Goal: Information Seeking & Learning: Learn about a topic

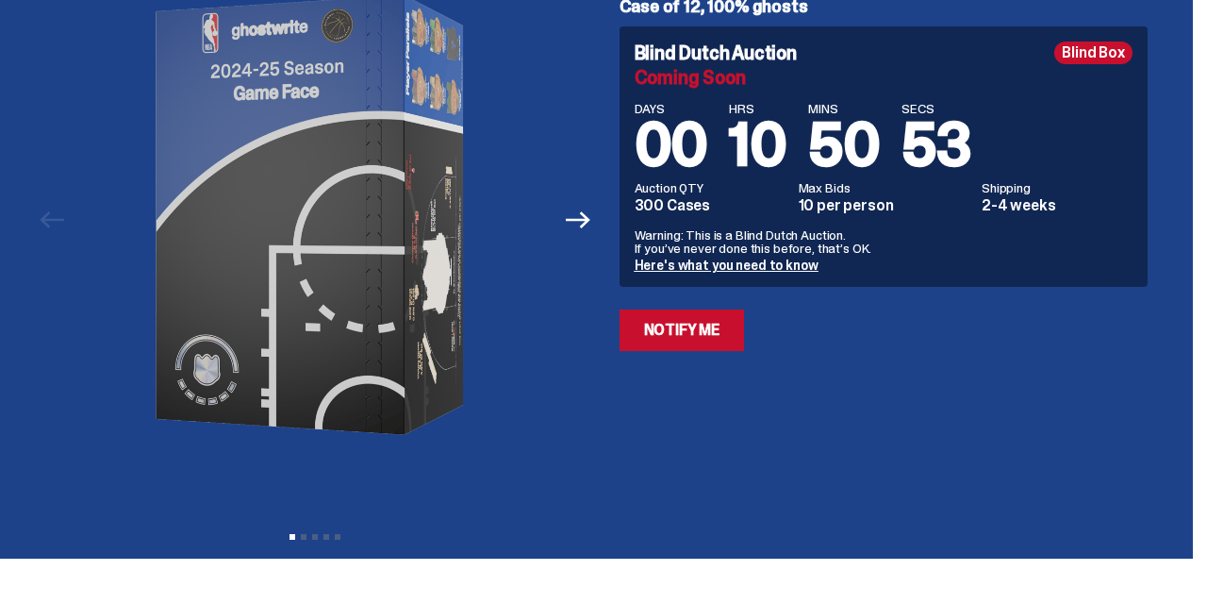
scroll to position [157, 0]
click at [753, 272] on link "Here's what you need to know" at bounding box center [727, 265] width 184 height 17
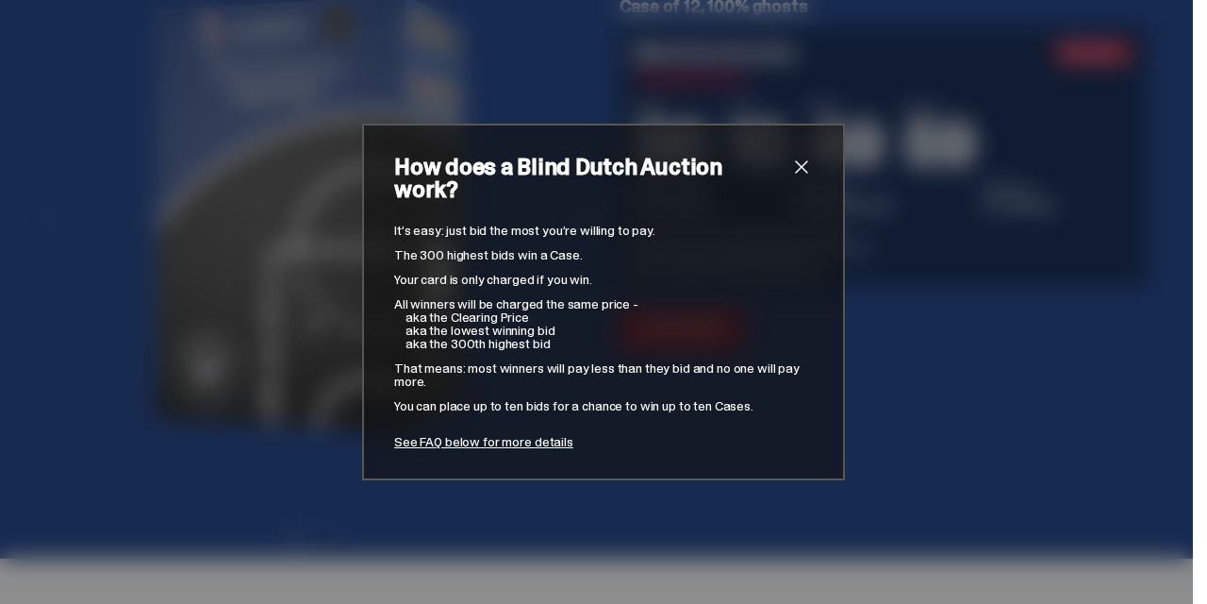
click at [803, 178] on span "close" at bounding box center [801, 167] width 23 height 23
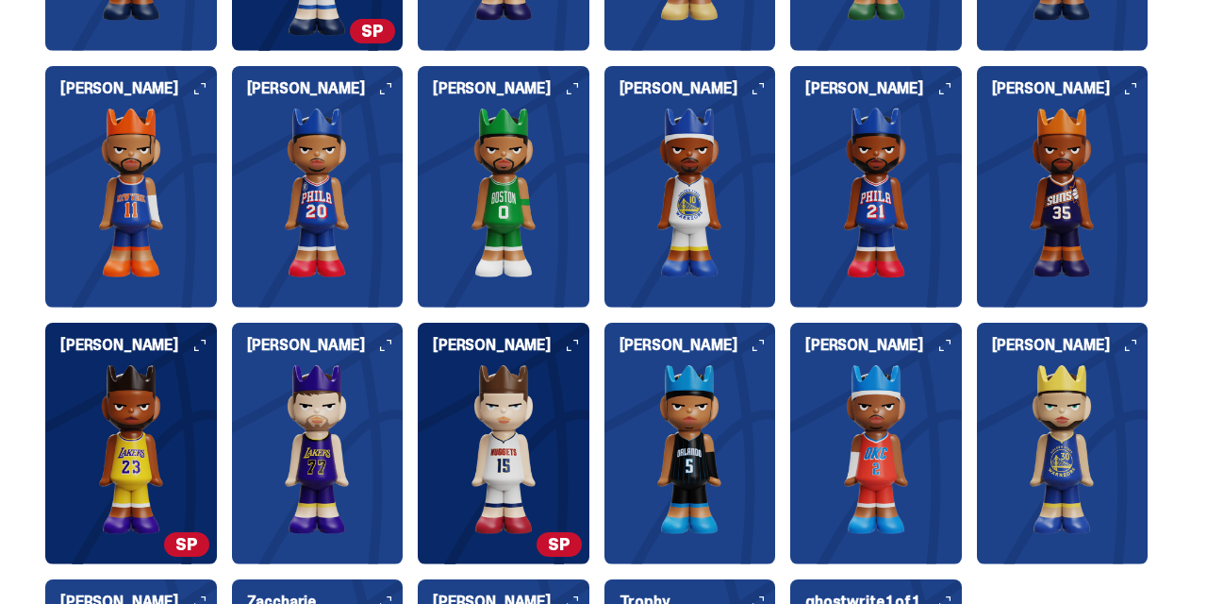
scroll to position [2161, 0]
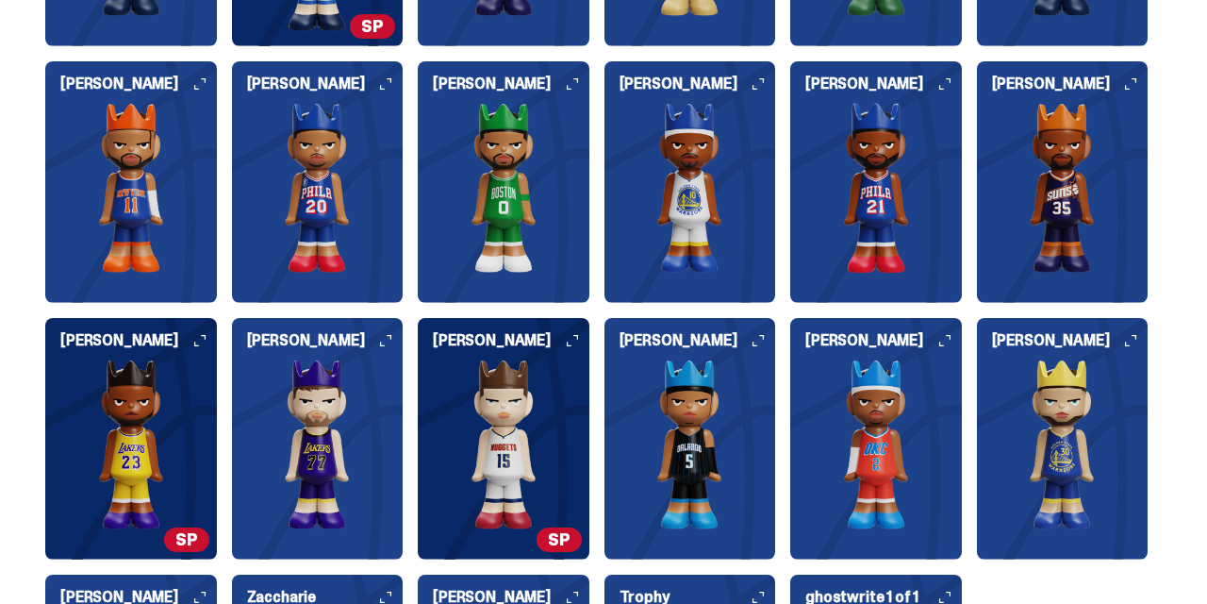
click at [705, 221] on img at bounding box center [691, 188] width 172 height 170
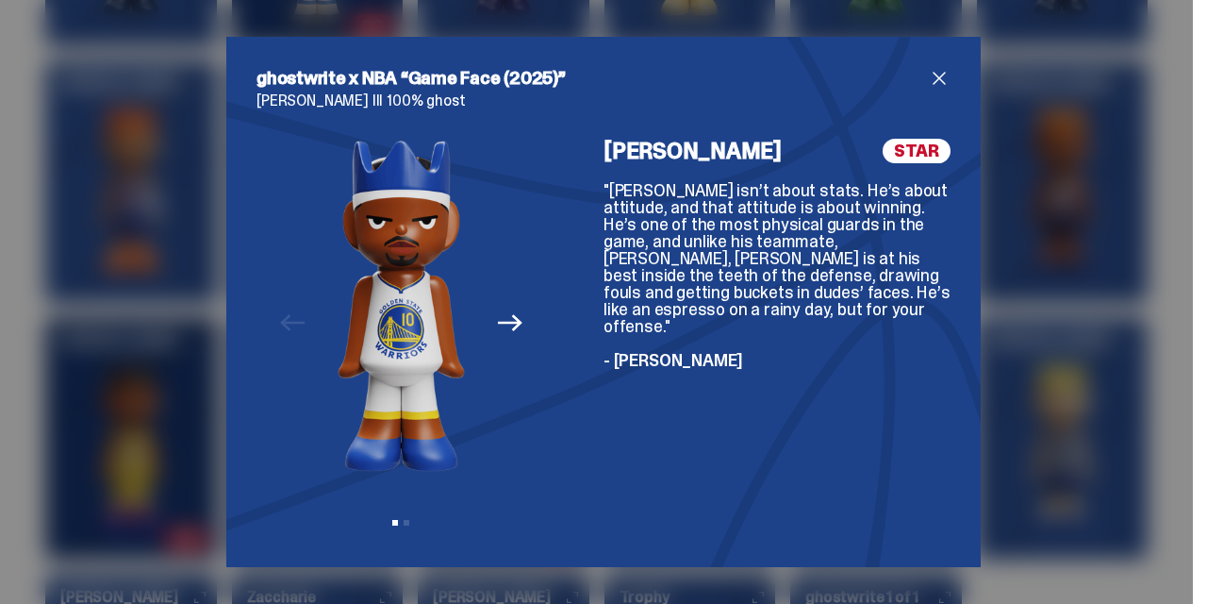
click at [511, 320] on icon "Next" at bounding box center [510, 322] width 25 height 25
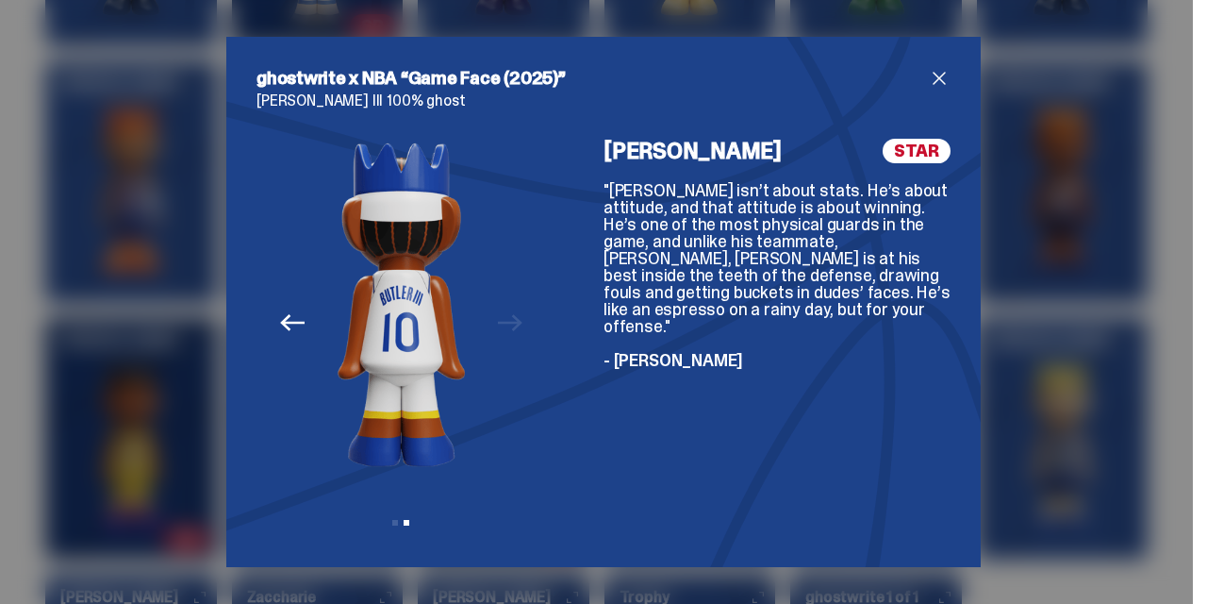
click at [511, 321] on div "Previous Next View slide 1 View slide 2" at bounding box center [402, 338] width 290 height 398
click at [943, 79] on span "close" at bounding box center [939, 78] width 23 height 23
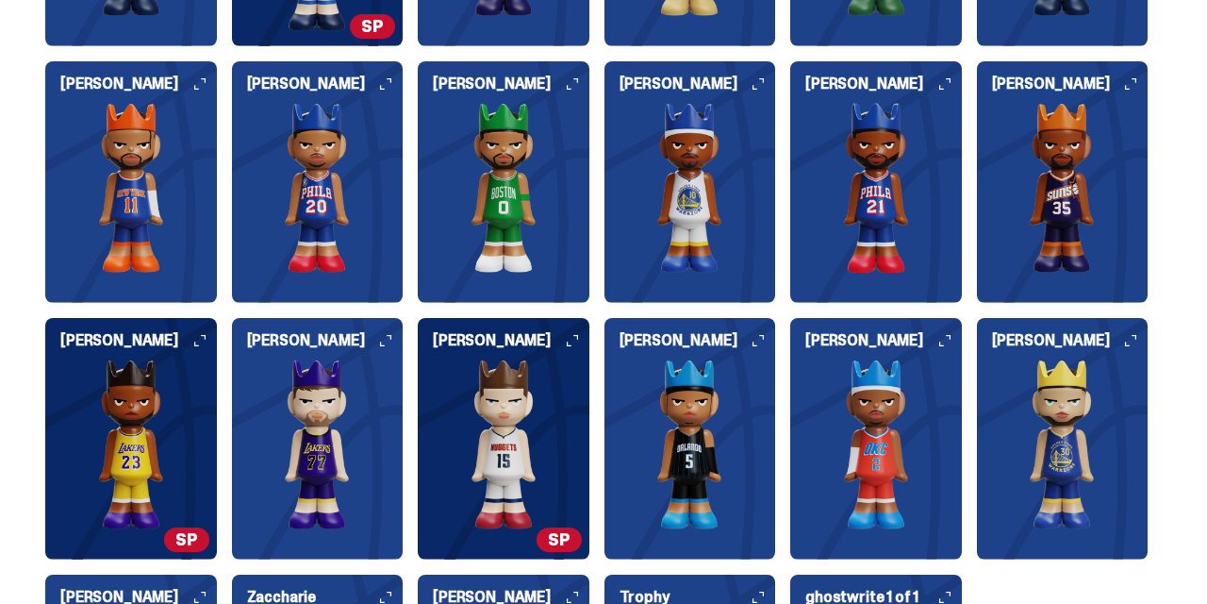
click at [907, 227] on img at bounding box center [876, 188] width 172 height 170
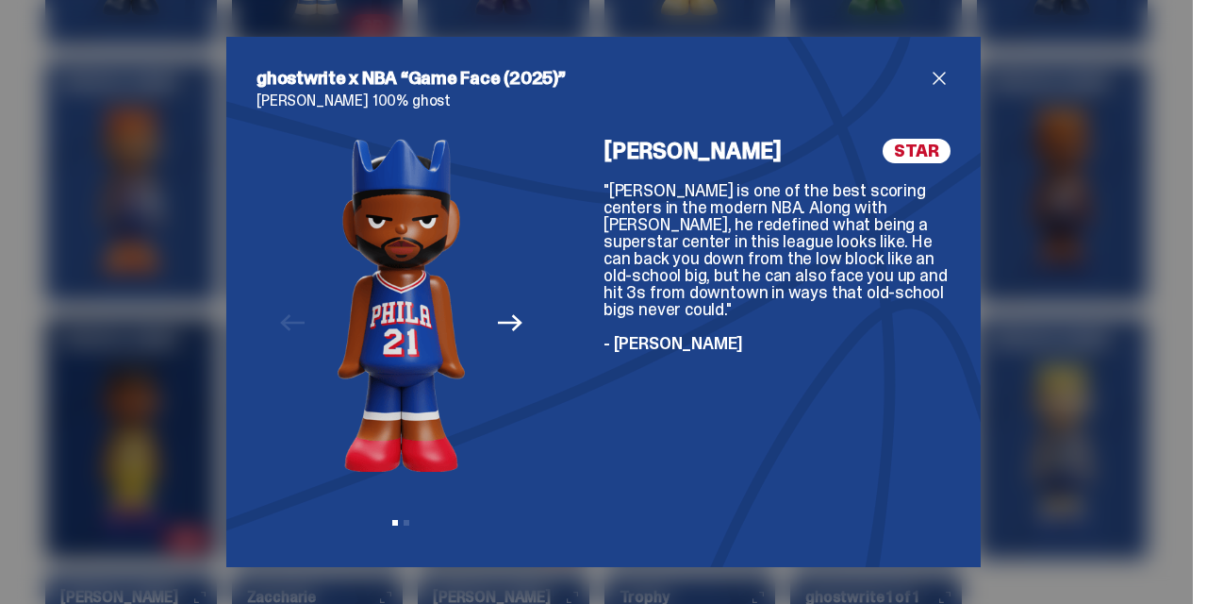
click at [942, 77] on span "close" at bounding box center [939, 78] width 23 height 23
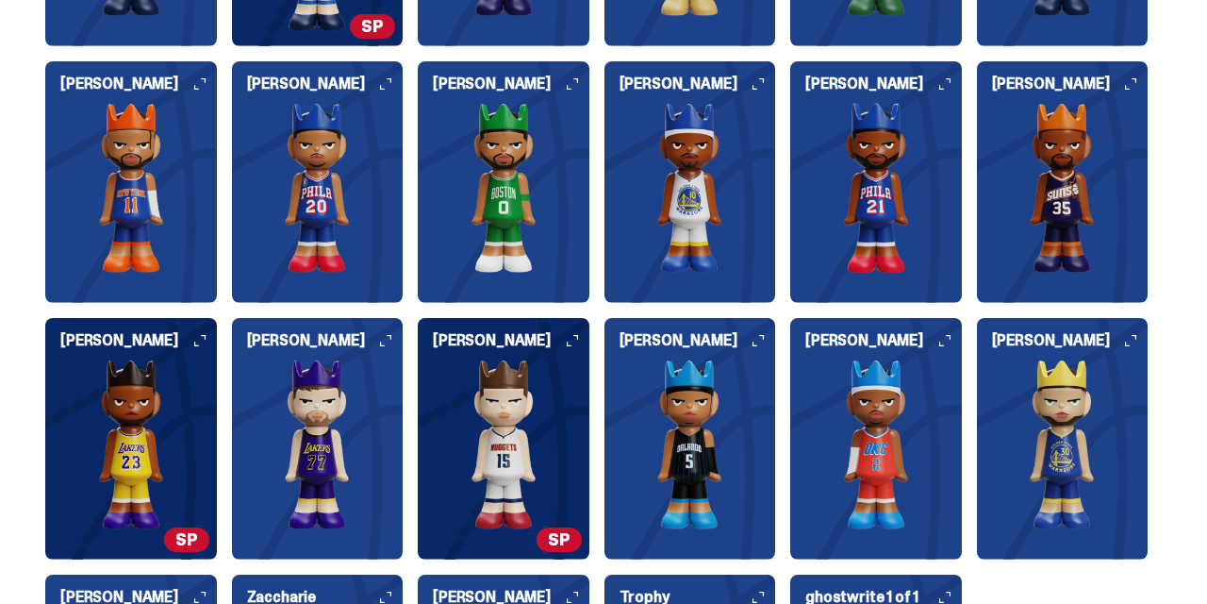
click at [581, 433] on img at bounding box center [504, 444] width 172 height 170
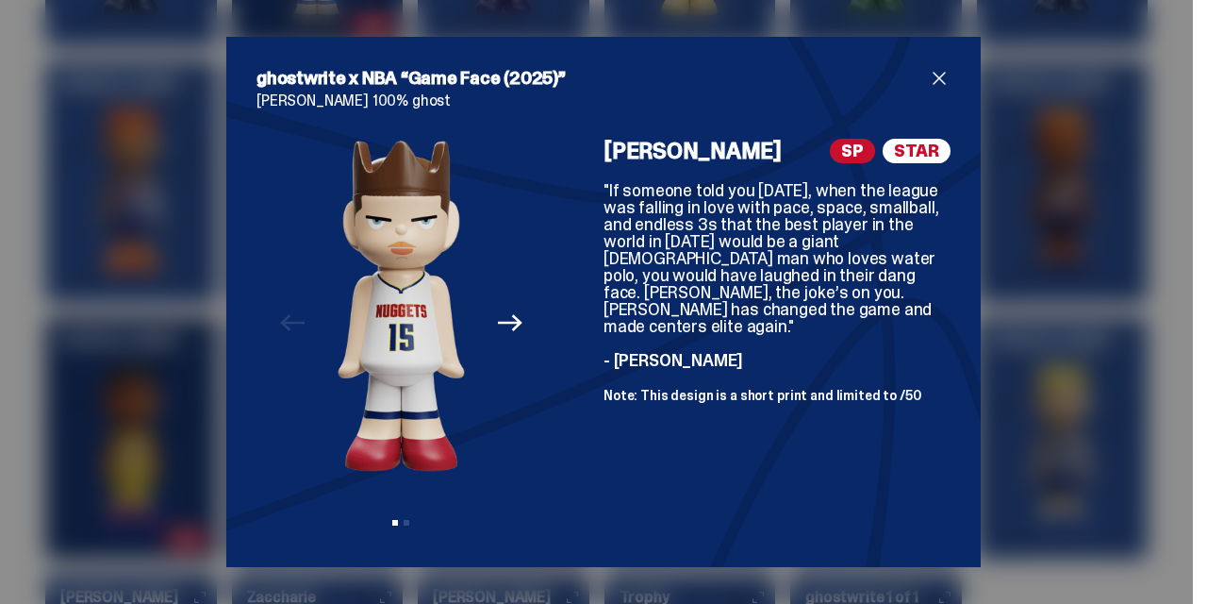
click at [937, 78] on span "close" at bounding box center [939, 78] width 23 height 23
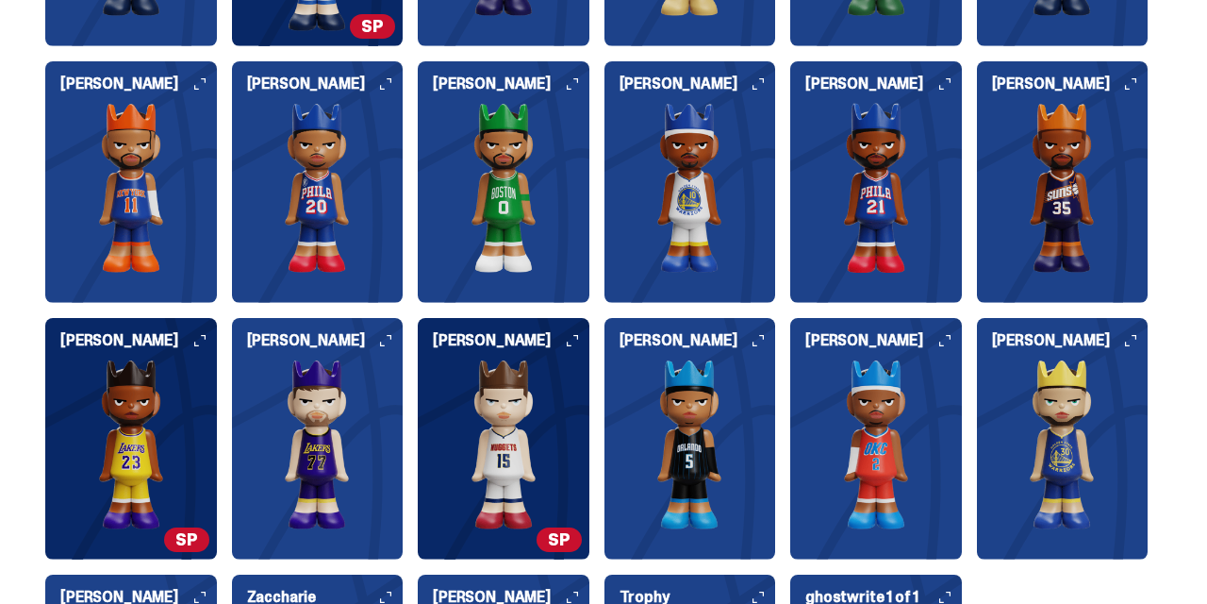
click at [745, 449] on img at bounding box center [691, 444] width 172 height 170
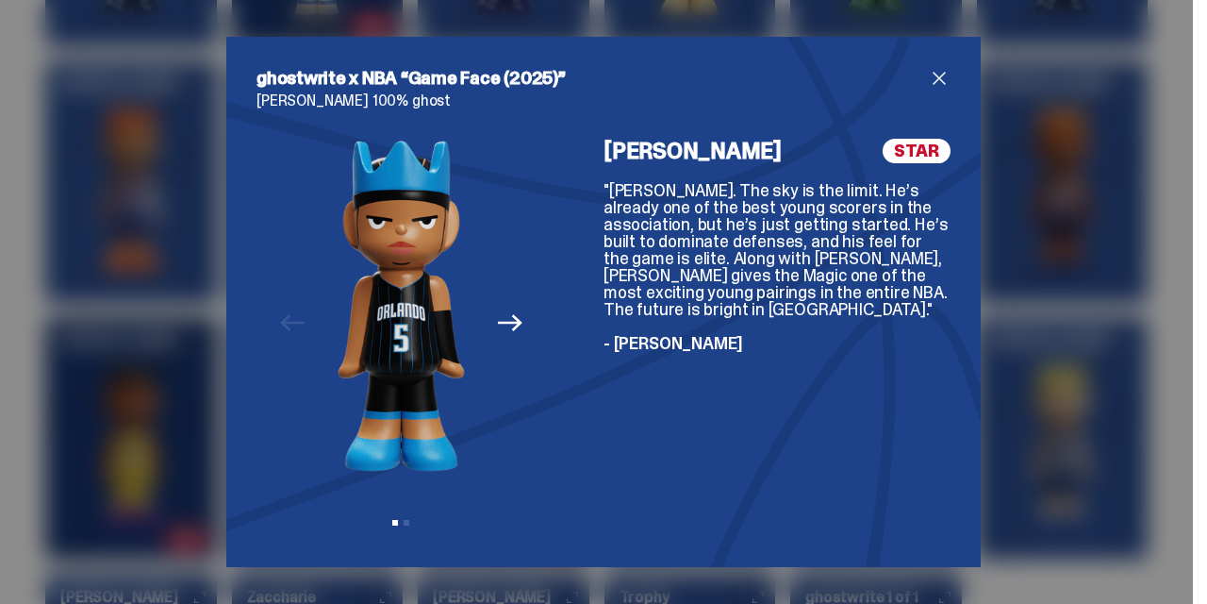
click at [947, 74] on span "close" at bounding box center [939, 78] width 23 height 23
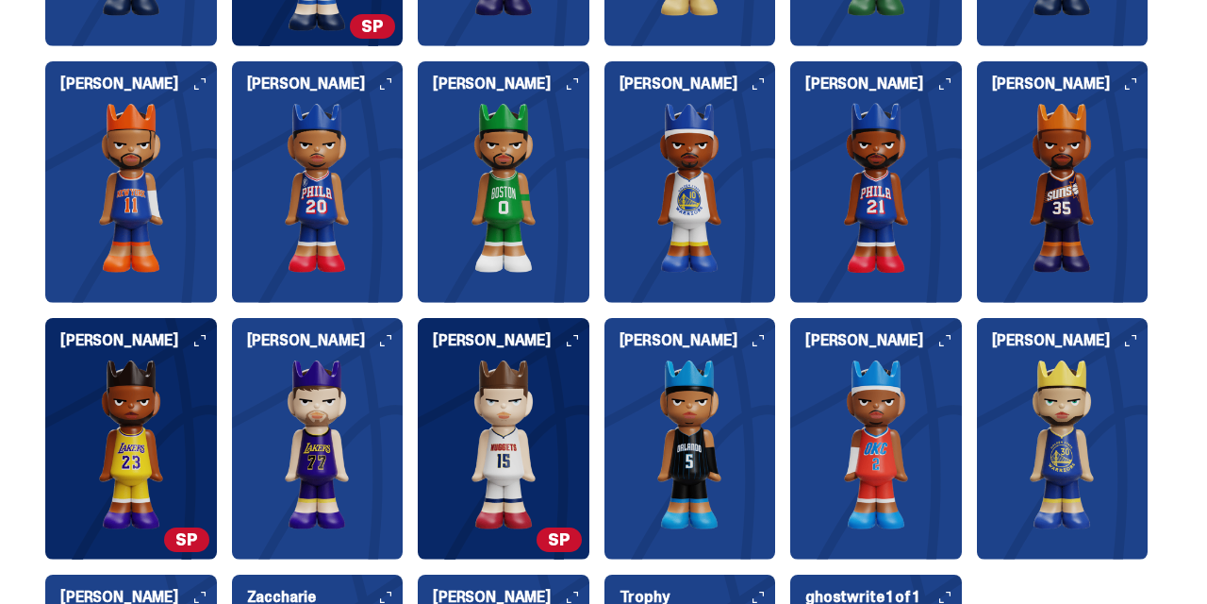
click at [860, 412] on img at bounding box center [876, 444] width 172 height 170
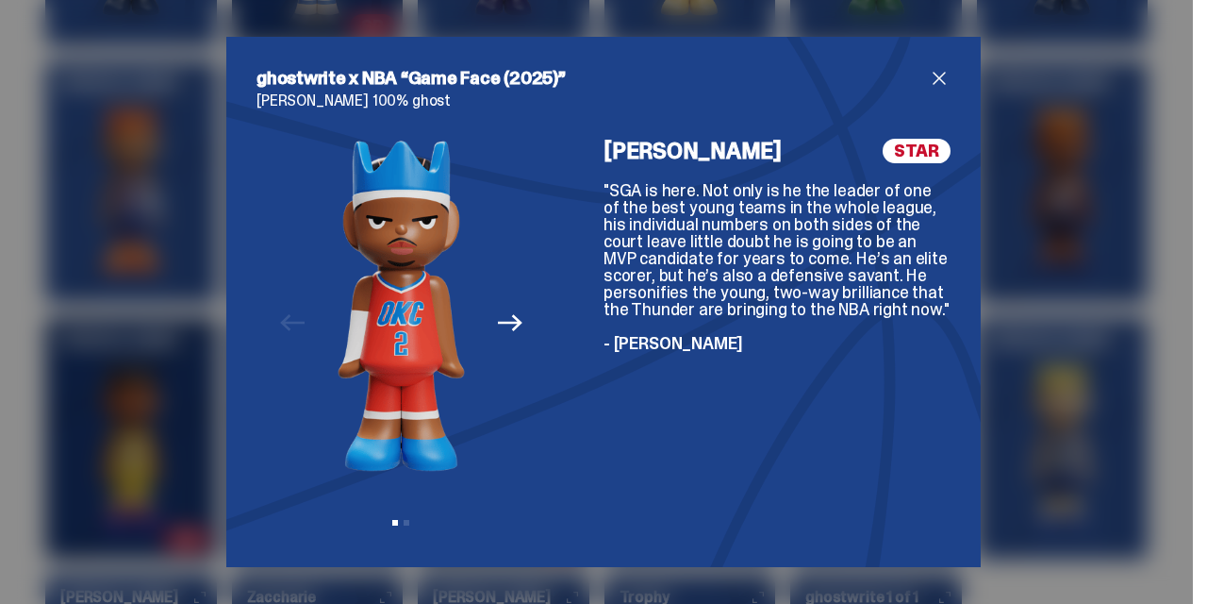
click at [940, 80] on span "close" at bounding box center [939, 78] width 23 height 23
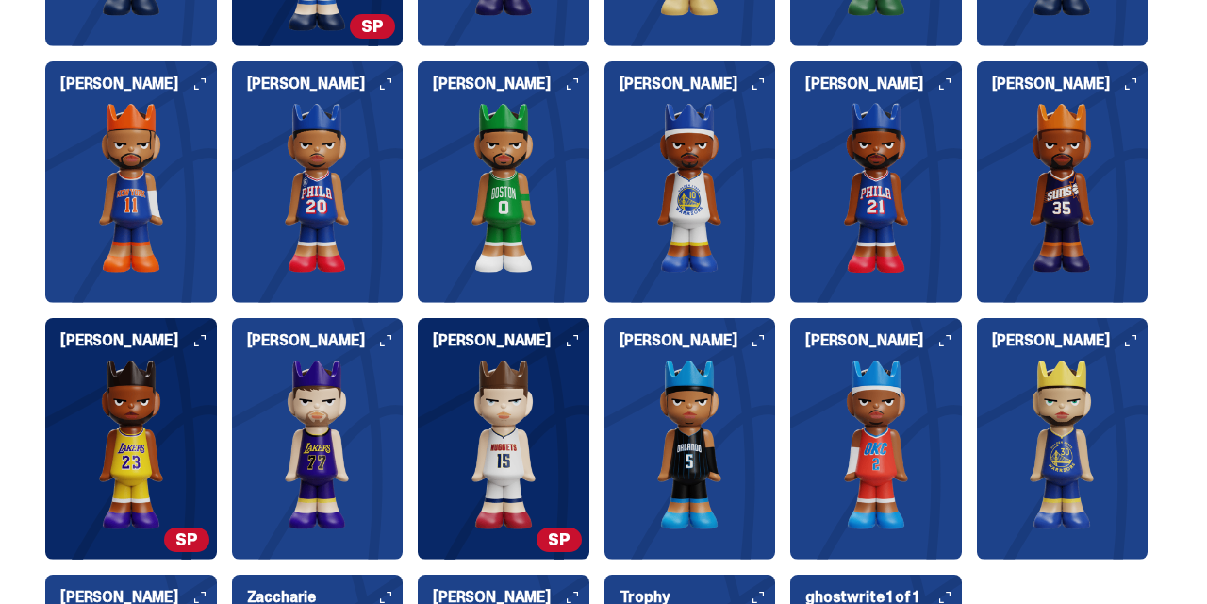
click at [1058, 399] on img at bounding box center [1063, 444] width 172 height 170
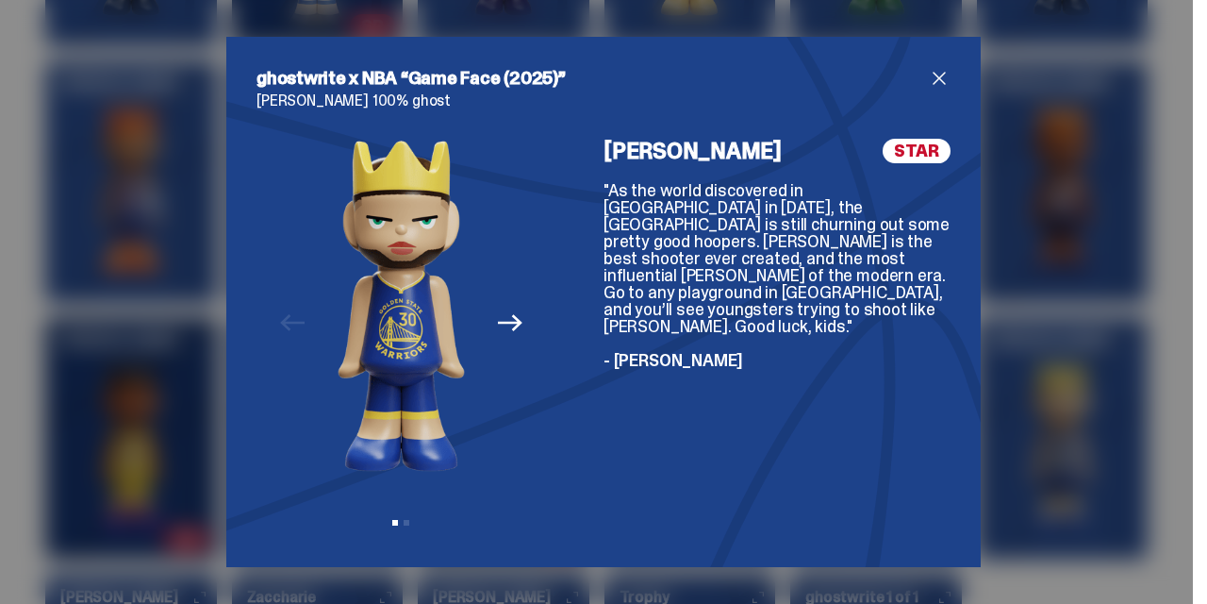
click at [942, 81] on span "close" at bounding box center [939, 78] width 23 height 23
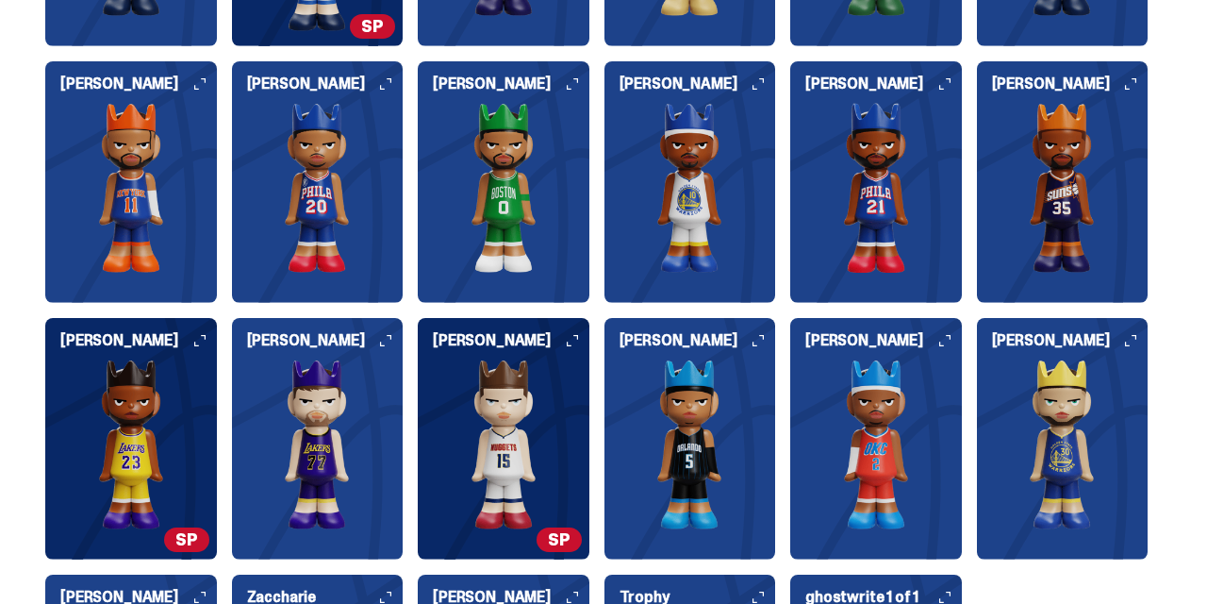
click at [268, 200] on img at bounding box center [318, 188] width 172 height 170
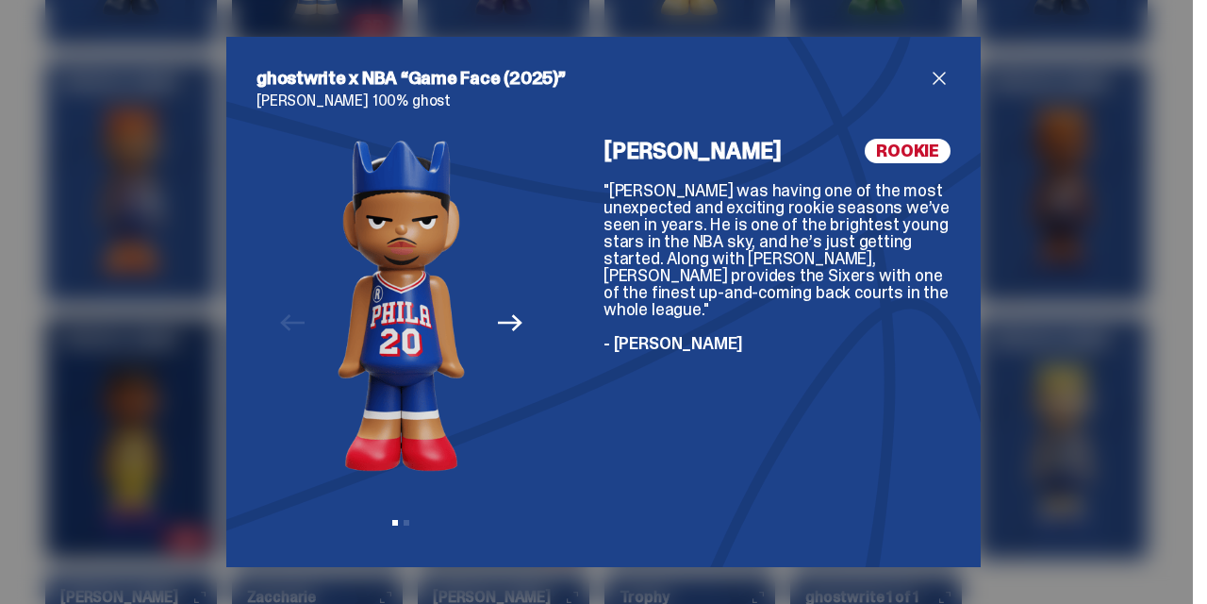
click at [938, 83] on span "close" at bounding box center [939, 78] width 23 height 23
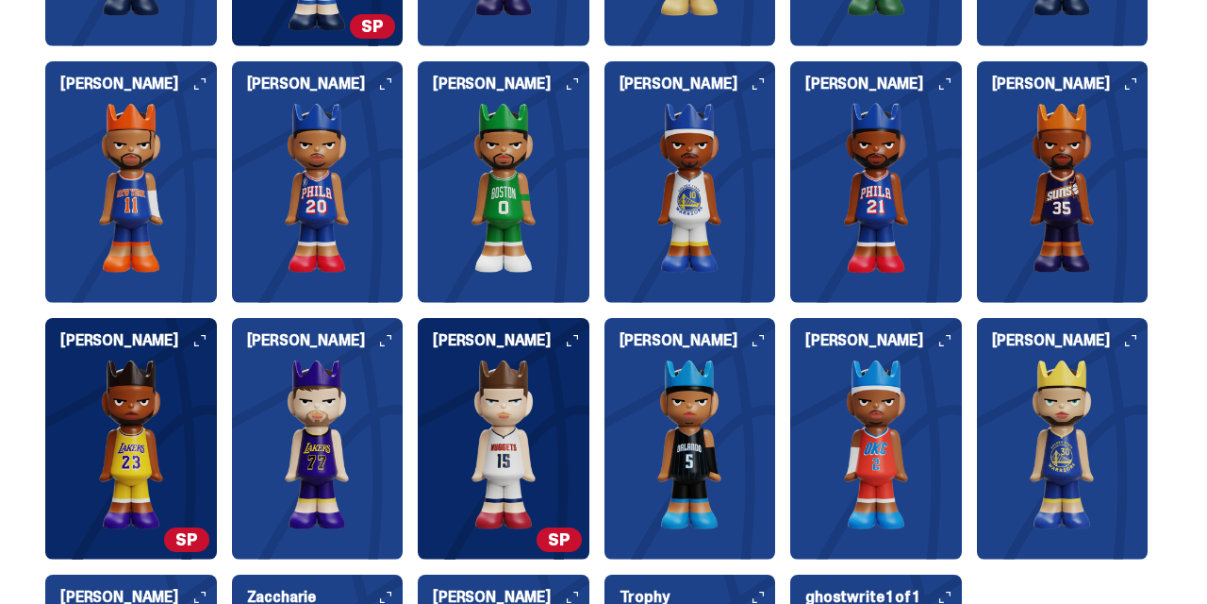
click at [279, 241] on img at bounding box center [318, 188] width 172 height 170
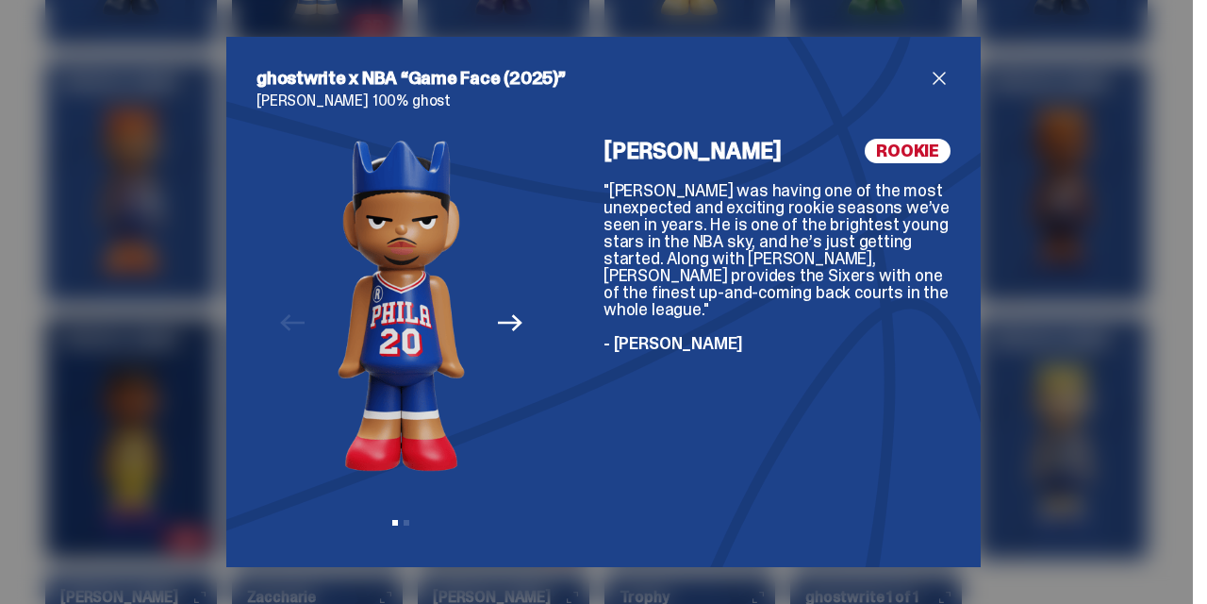
click at [938, 76] on span "close" at bounding box center [939, 78] width 23 height 23
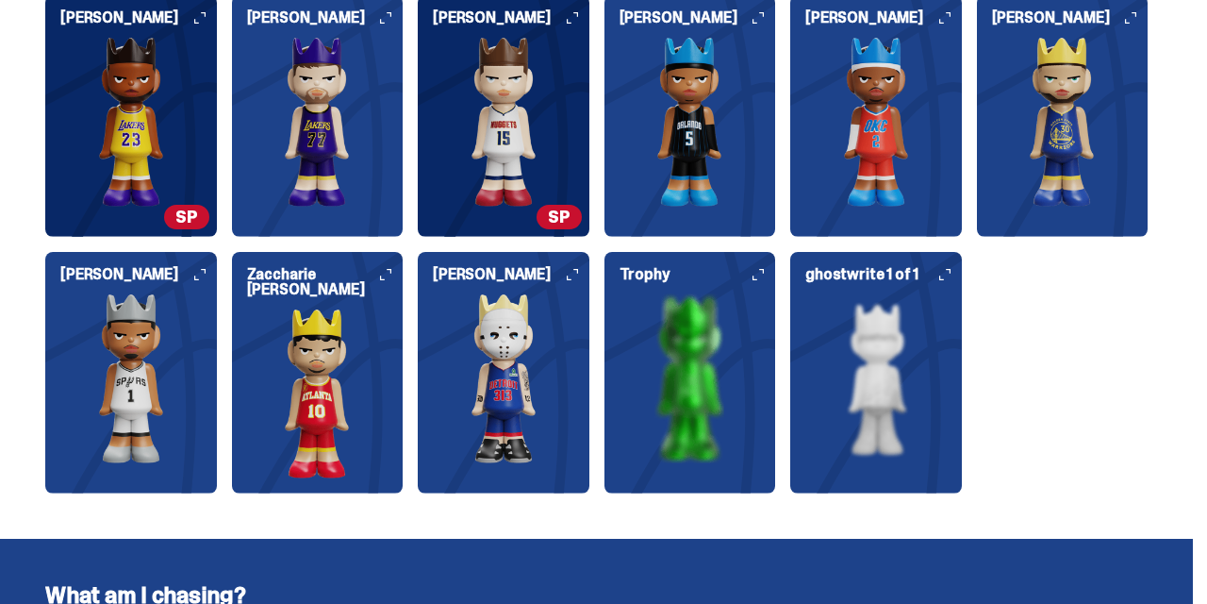
scroll to position [2530, 0]
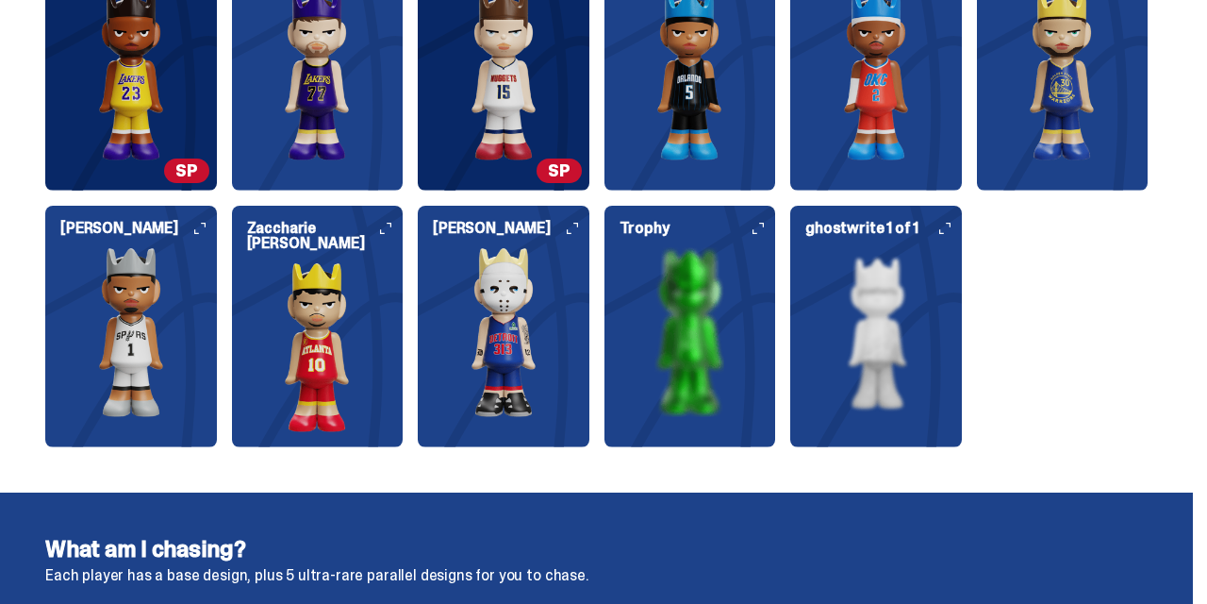
click at [138, 357] on img at bounding box center [131, 332] width 172 height 170
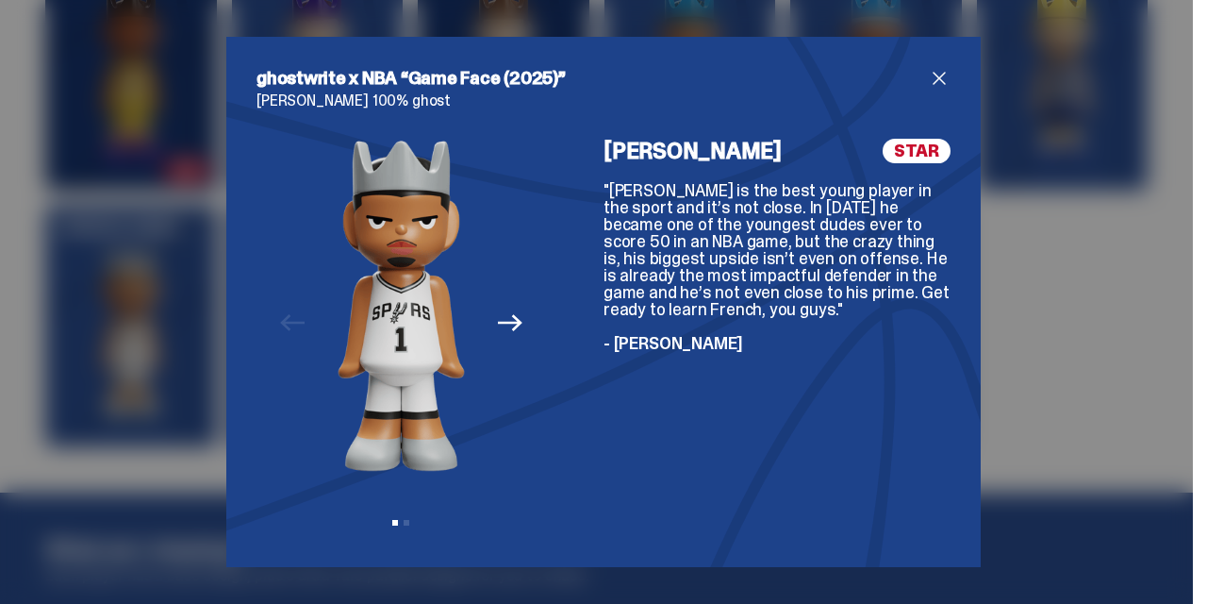
click at [940, 74] on span "close" at bounding box center [939, 78] width 23 height 23
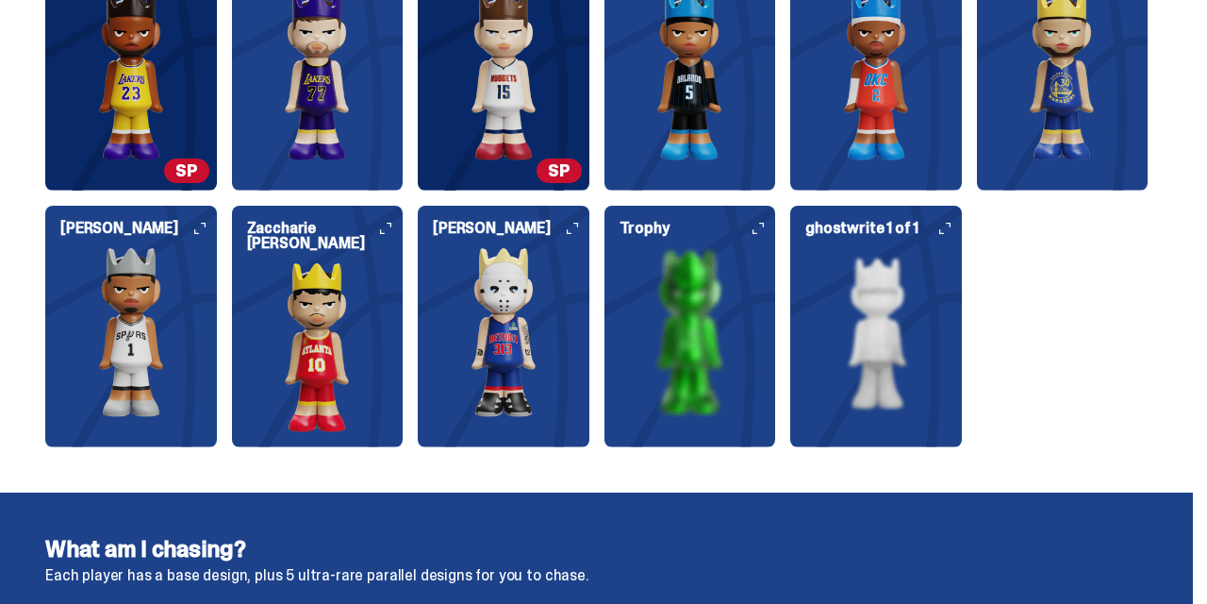
click at [851, 328] on img at bounding box center [876, 332] width 172 height 170
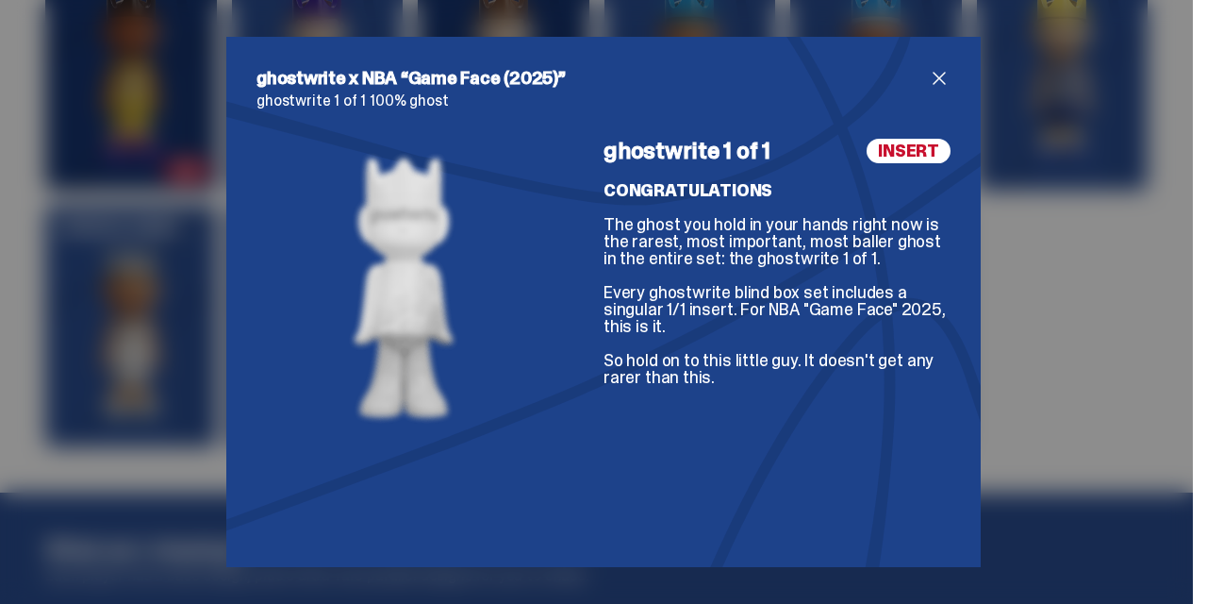
click at [944, 84] on span "close" at bounding box center [939, 78] width 23 height 23
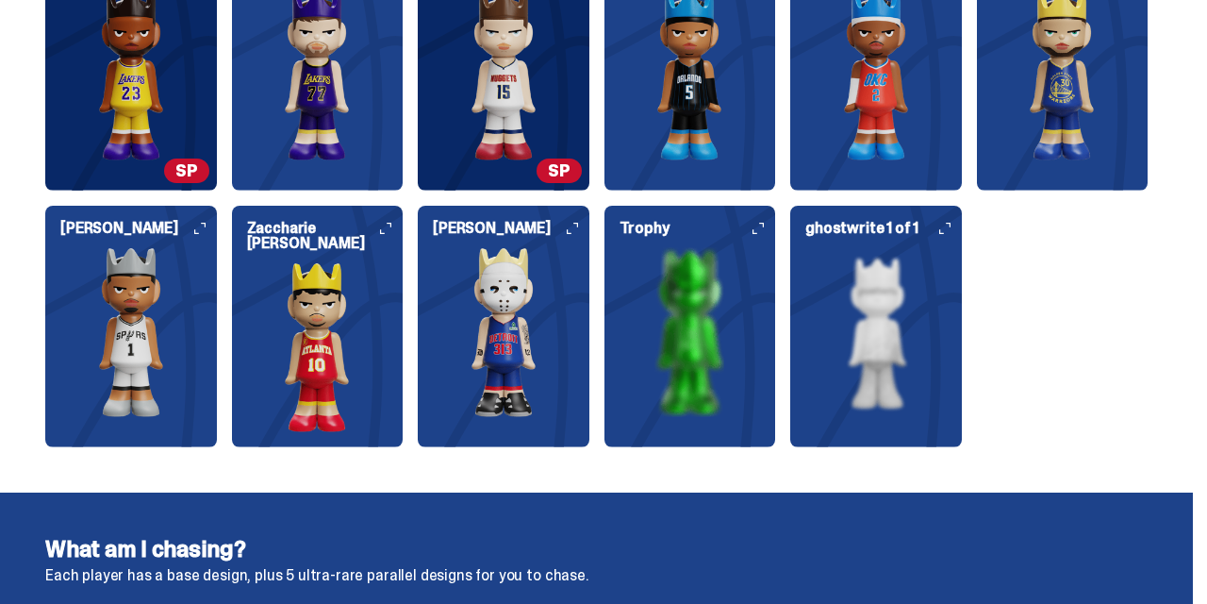
click at [686, 373] on img at bounding box center [691, 332] width 172 height 170
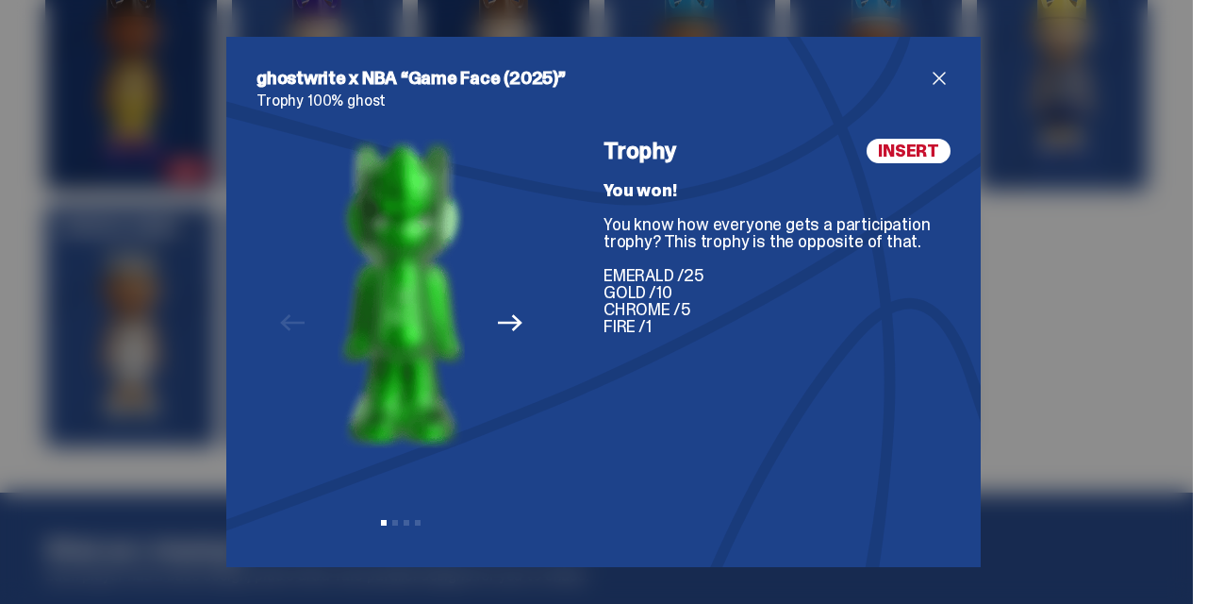
click at [940, 76] on span "close" at bounding box center [939, 78] width 23 height 23
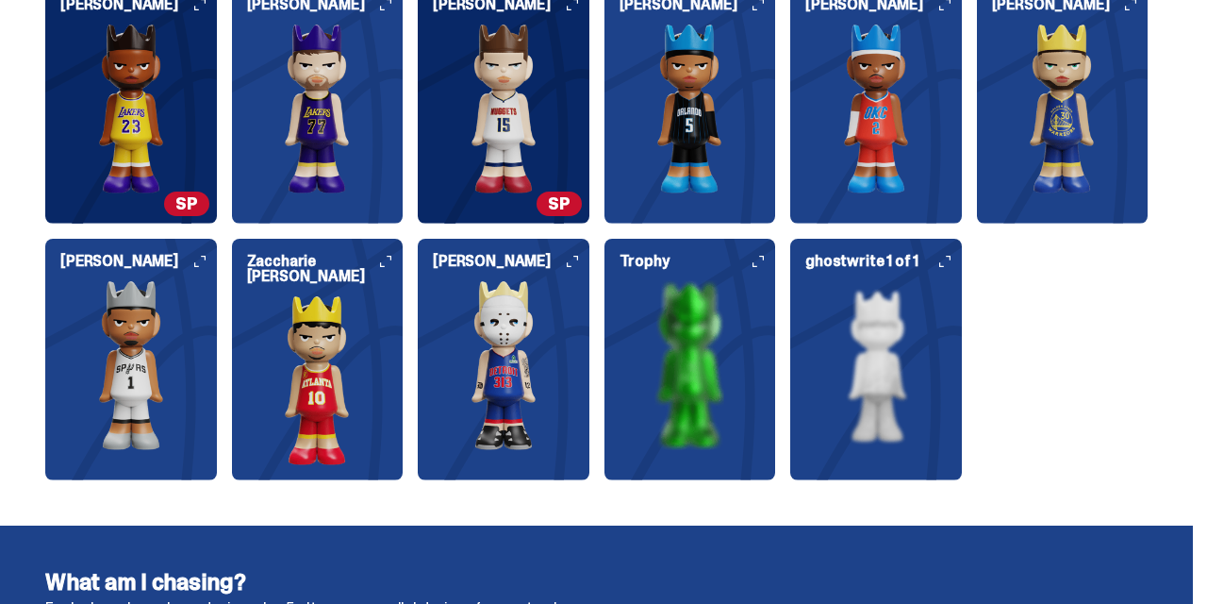
scroll to position [2499, 0]
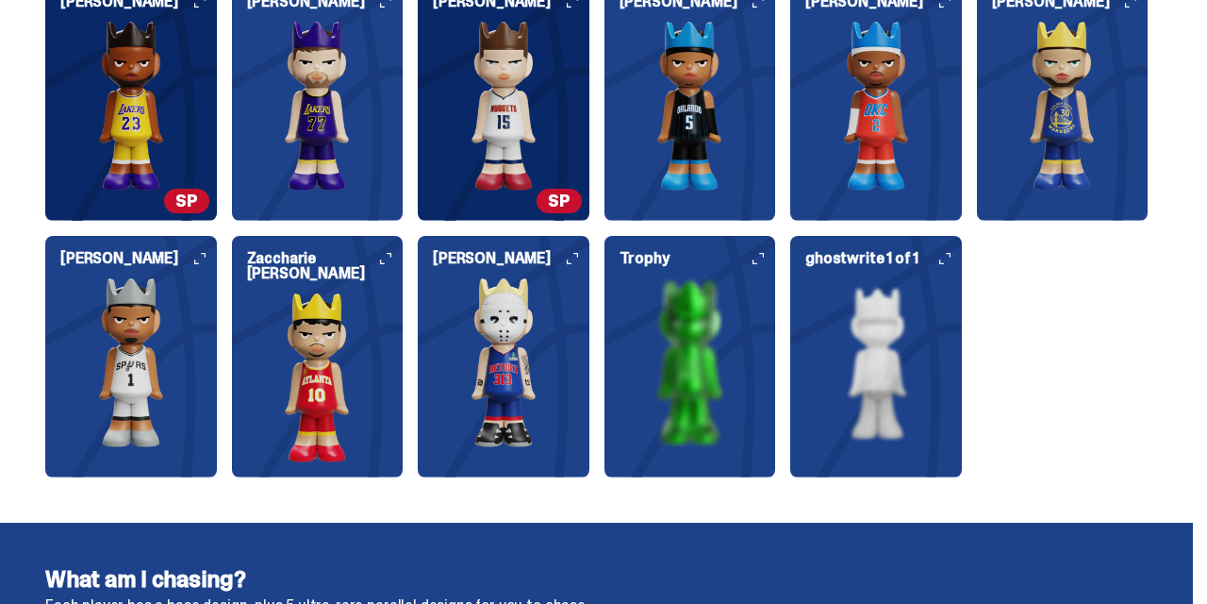
click at [499, 373] on img at bounding box center [504, 362] width 172 height 170
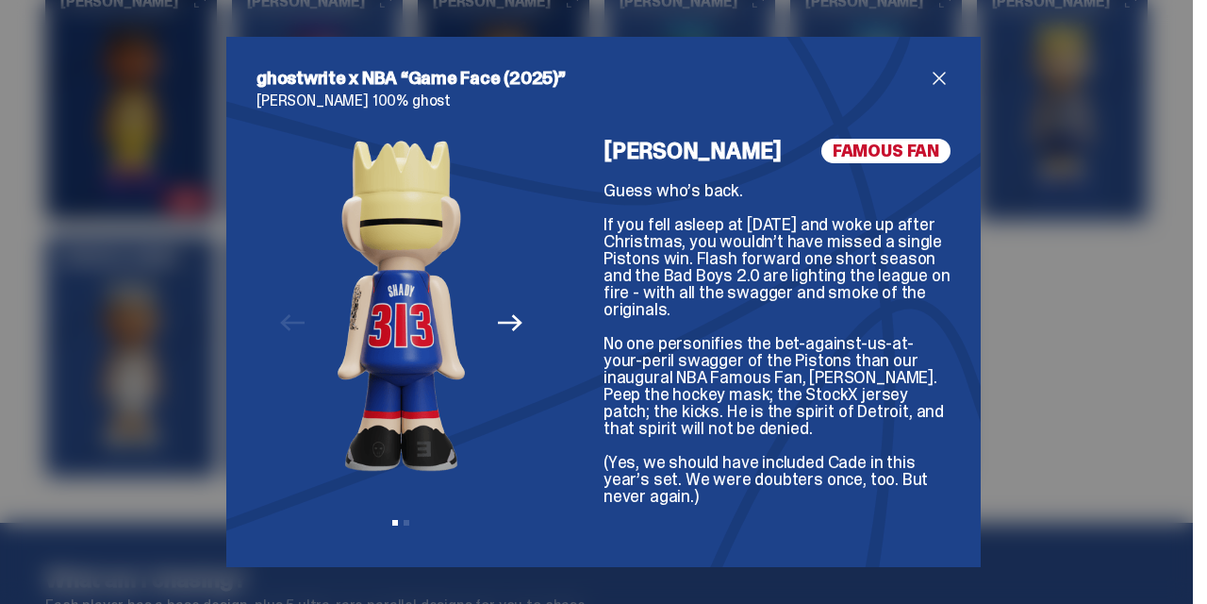
click at [506, 334] on icon "Next" at bounding box center [510, 322] width 25 height 25
click at [289, 320] on icon "Previous" at bounding box center [292, 322] width 25 height 25
click at [937, 76] on span "close" at bounding box center [939, 78] width 23 height 23
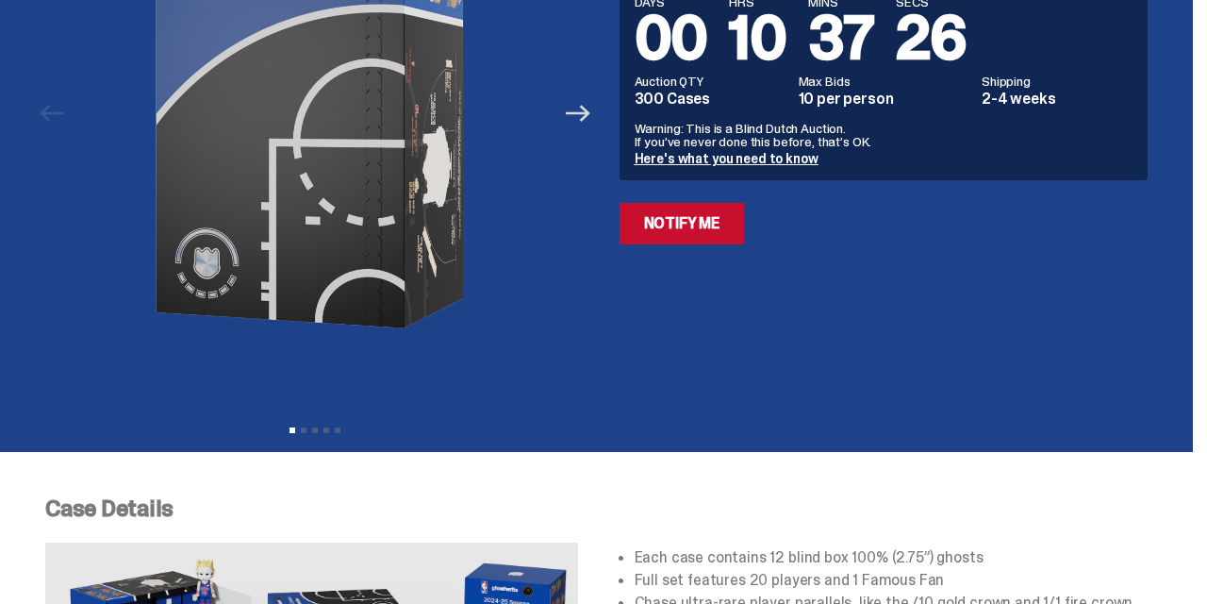
scroll to position [79, 0]
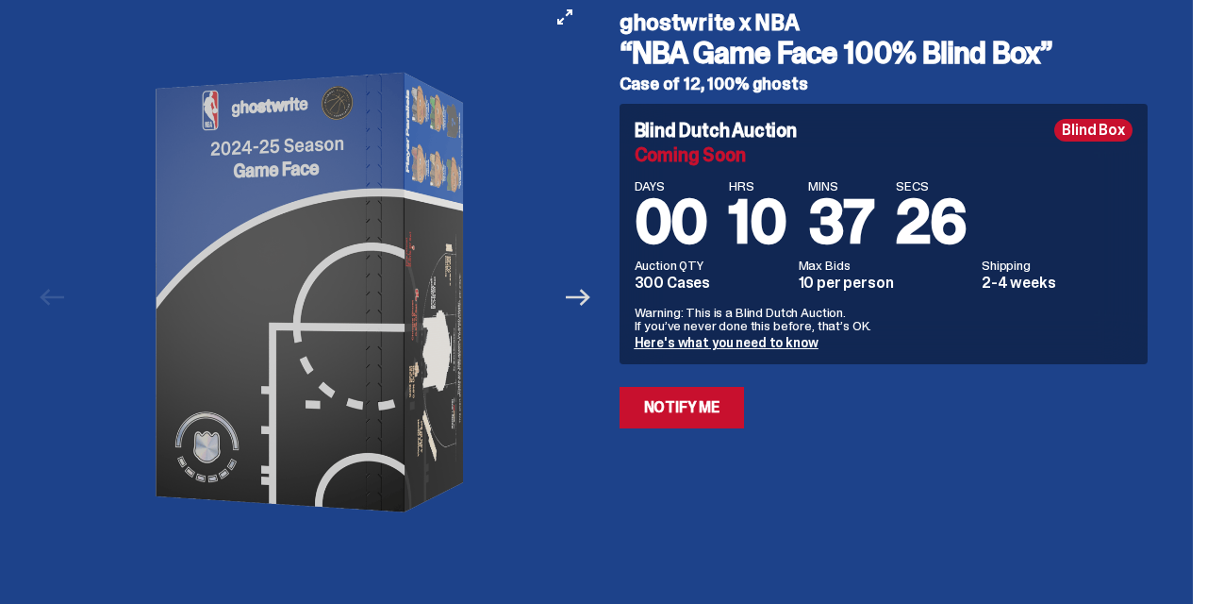
click at [590, 303] on icon "Next" at bounding box center [578, 297] width 25 height 17
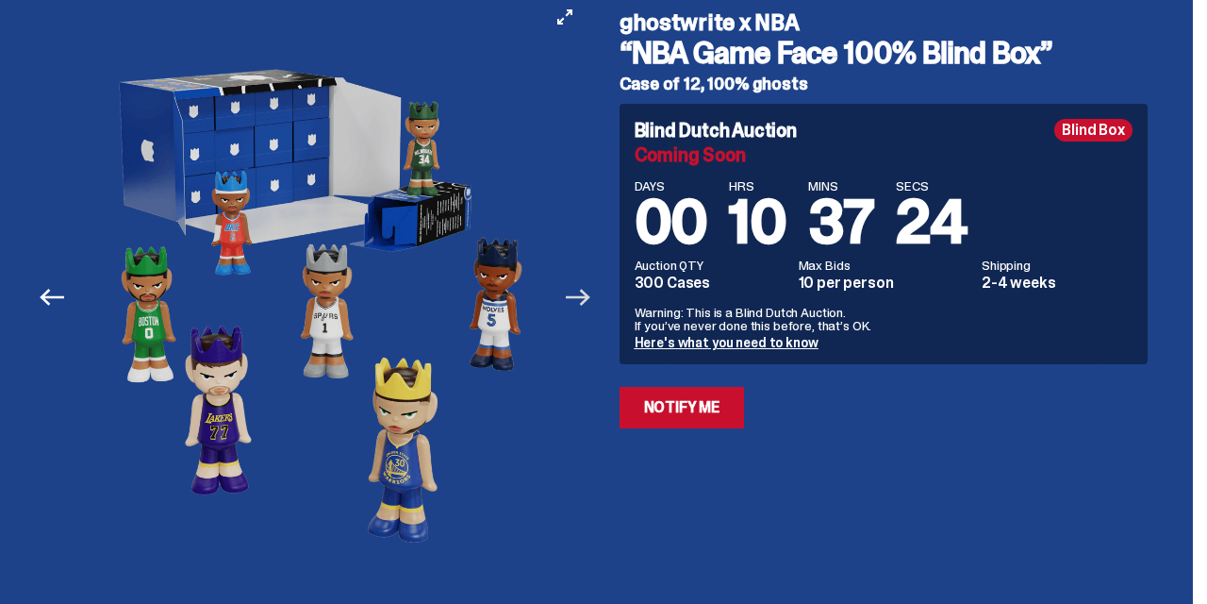
click at [590, 303] on icon "Next" at bounding box center [578, 297] width 25 height 17
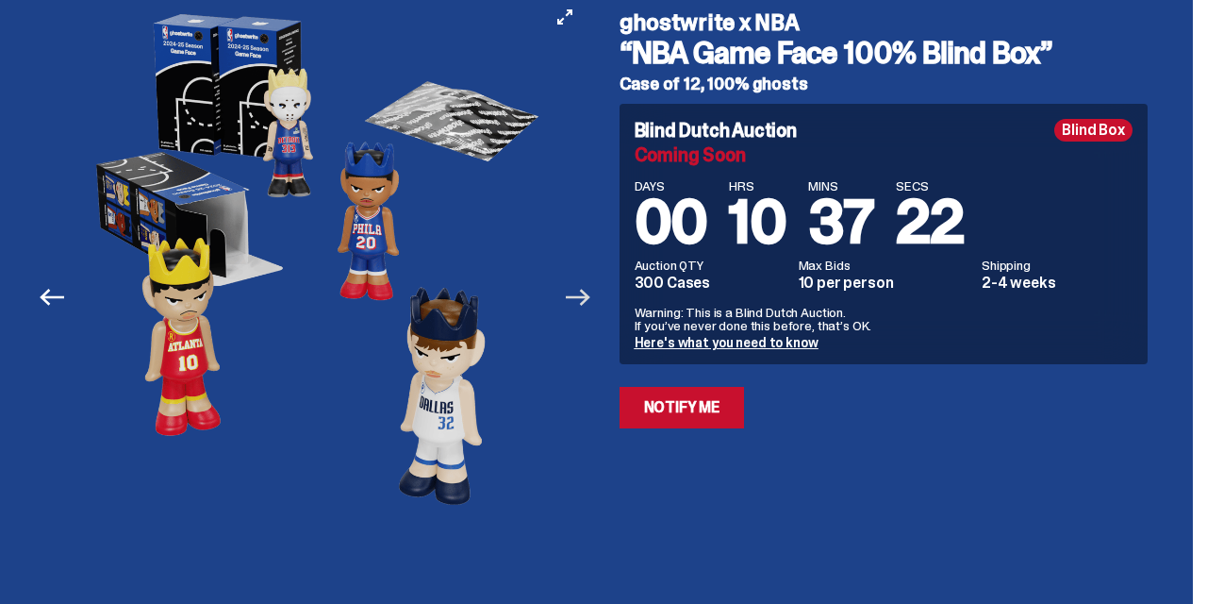
click at [590, 303] on icon "Next" at bounding box center [578, 297] width 25 height 17
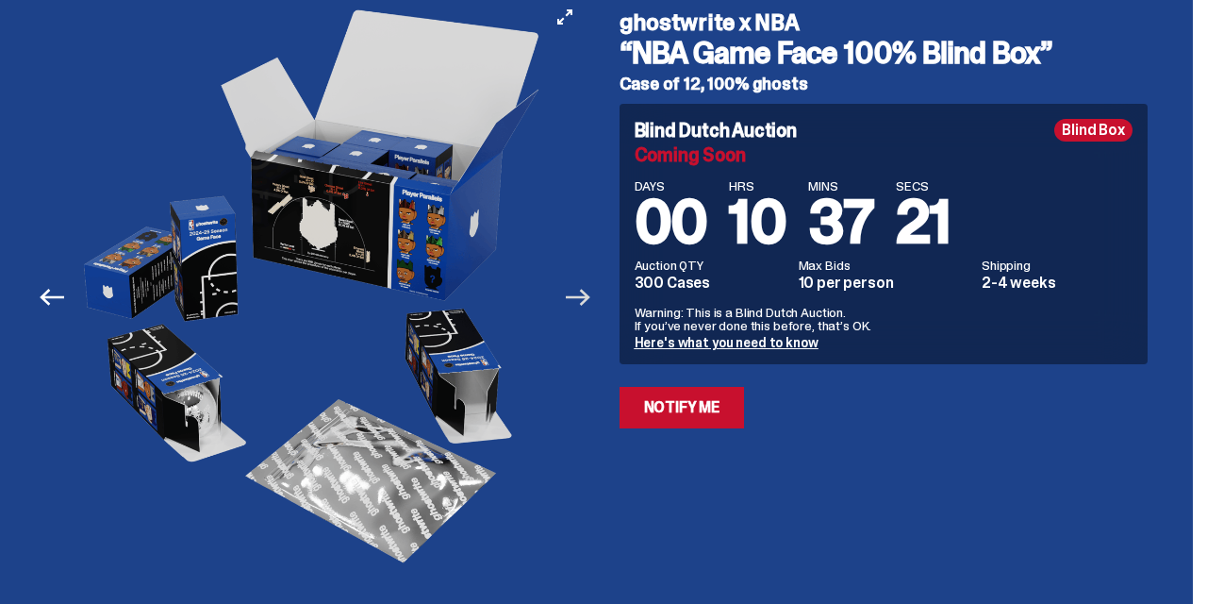
click at [590, 307] on icon "Next" at bounding box center [578, 297] width 25 height 25
